Goal: Task Accomplishment & Management: Manage account settings

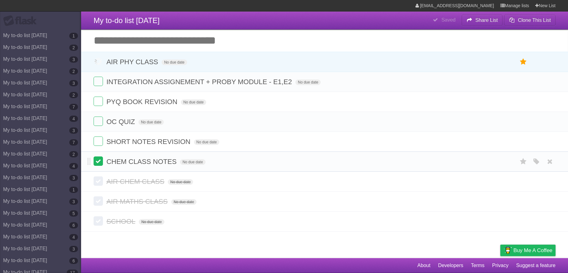
click at [97, 164] on label at bounding box center [98, 161] width 9 height 9
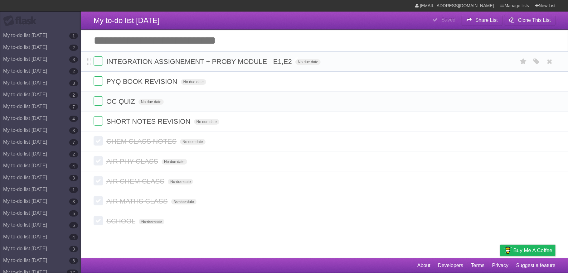
click at [231, 65] on span "INTEGRATION ASSIGNEMENT + PROBY MODULE - E1,E2" at bounding box center [199, 62] width 187 height 8
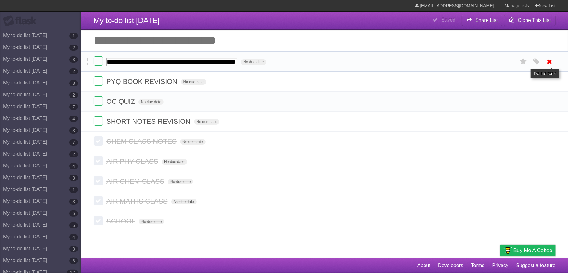
click at [549, 60] on icon at bounding box center [549, 61] width 9 height 10
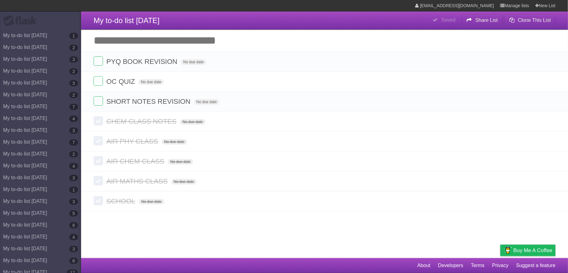
click at [549, 60] on icon at bounding box center [549, 61] width 9 height 10
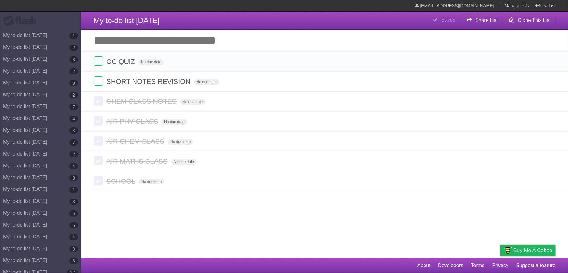
click at [549, 60] on icon at bounding box center [549, 61] width 9 height 10
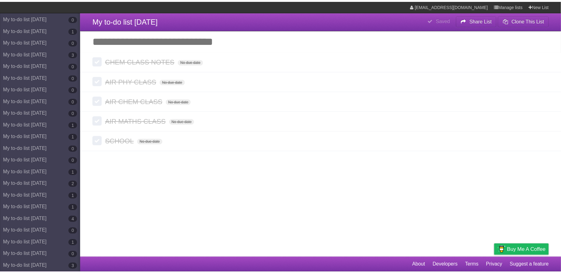
scroll to position [2879, 0]
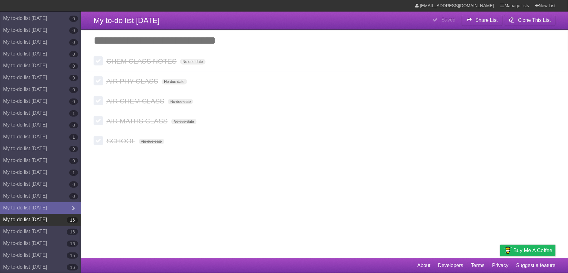
click at [52, 215] on link "My to-do list [DATE] 16" at bounding box center [40, 220] width 81 height 12
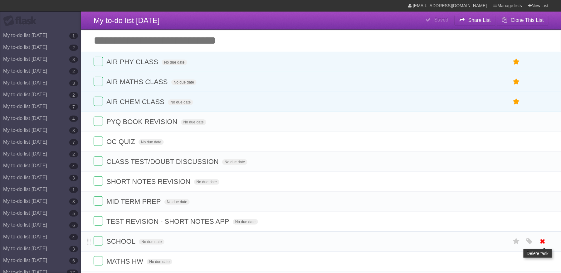
click at [543, 247] on icon at bounding box center [542, 241] width 9 height 10
click at [540, 226] on icon at bounding box center [542, 221] width 9 height 10
click at [141, 225] on span "MATHS HW" at bounding box center [125, 222] width 38 height 8
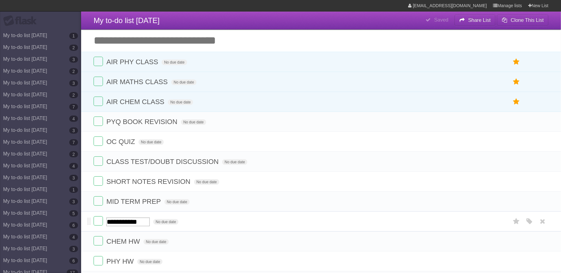
type input "**********"
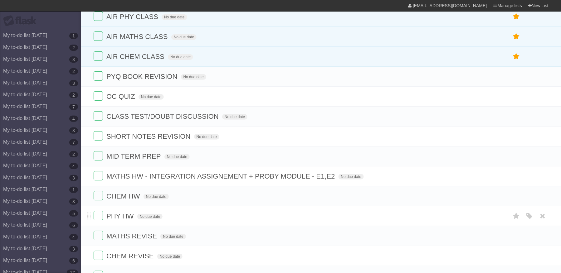
scroll to position [76, 0]
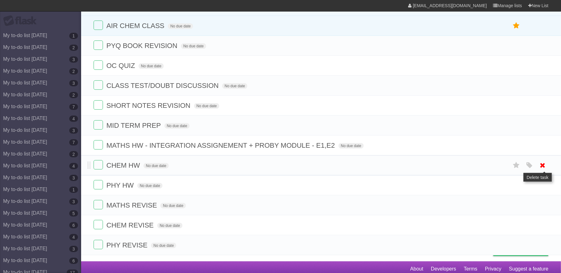
click at [541, 171] on icon at bounding box center [542, 165] width 9 height 10
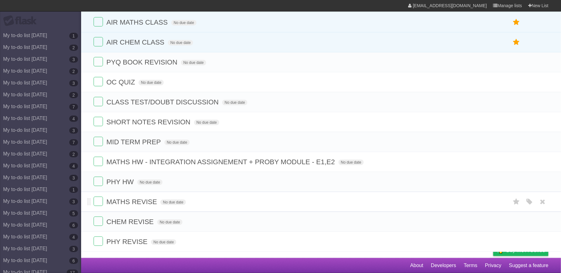
scroll to position [68, 0]
click at [132, 179] on span "PHY HW" at bounding box center [120, 182] width 29 height 8
type input "**********"
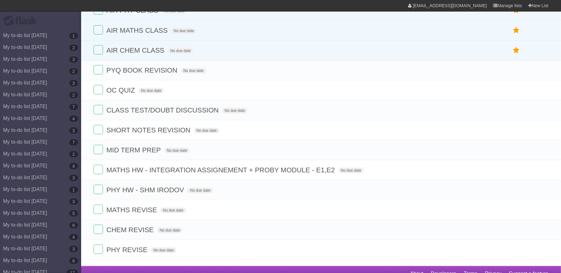
scroll to position [52, 0]
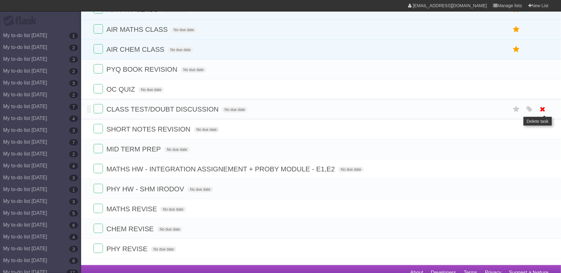
click at [544, 113] on icon at bounding box center [542, 109] width 9 height 10
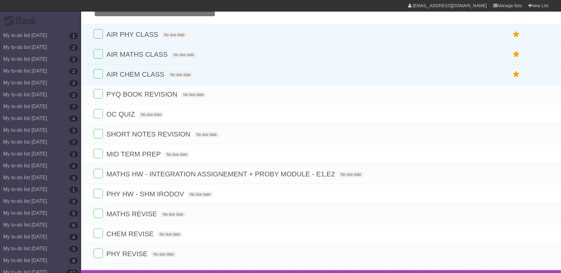
scroll to position [28, 0]
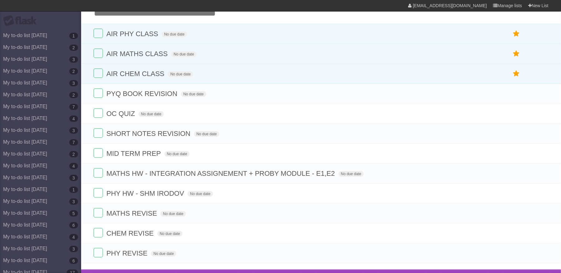
click at [167, 19] on input "Add another task" at bounding box center [321, 13] width 480 height 22
type input "**********"
click input "*********" at bounding box center [0, 0] width 0 height 0
